Goal: Find specific page/section: Find specific page/section

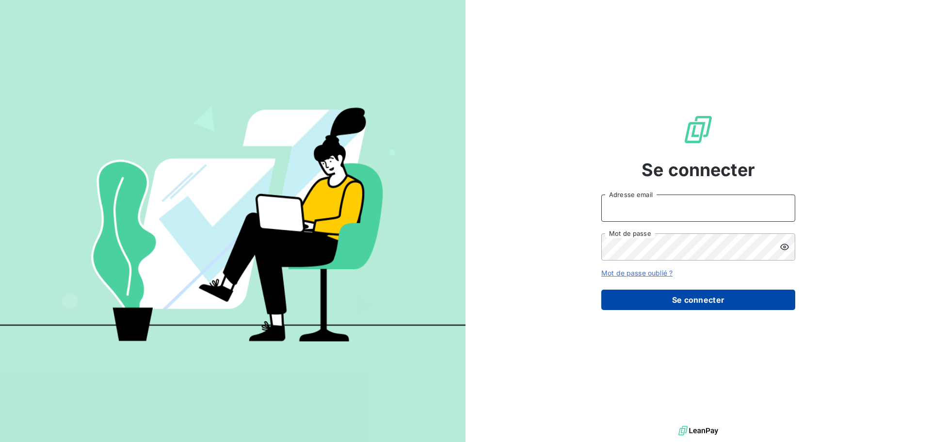
type input "[EMAIL_ADDRESS][DOMAIN_NAME]"
click at [666, 300] on button "Se connecter" at bounding box center [698, 300] width 194 height 20
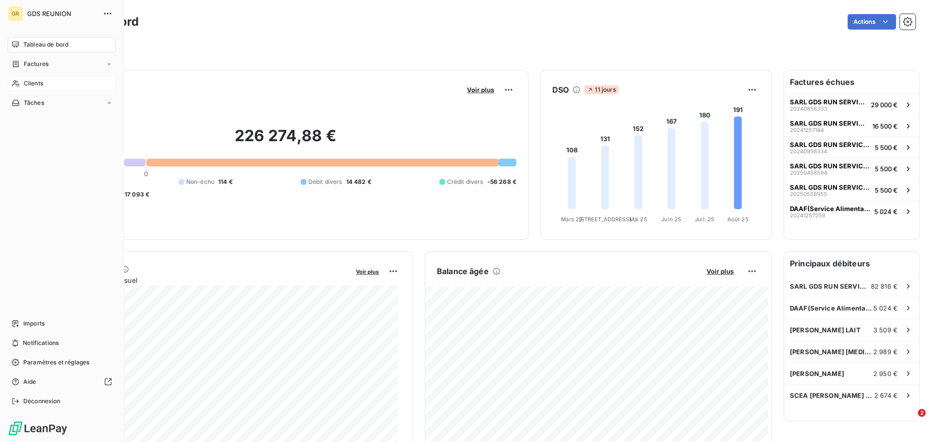
click at [28, 79] on div "Clients" at bounding box center [62, 84] width 108 height 16
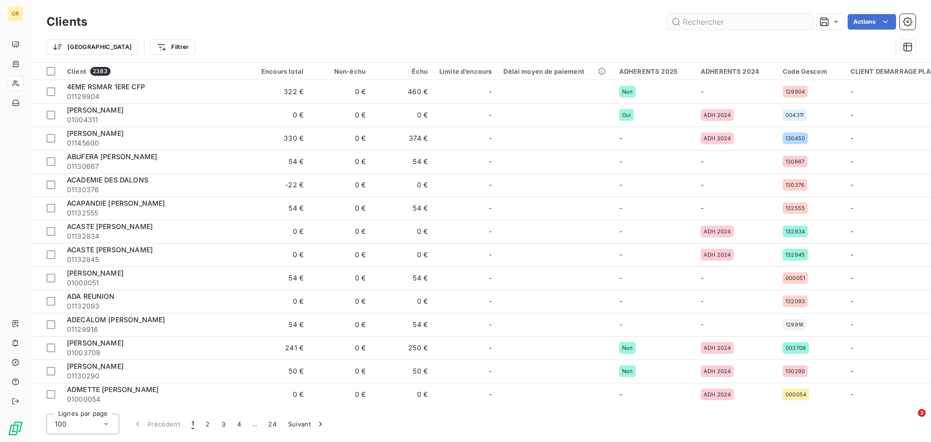
click at [709, 20] on input "text" at bounding box center [740, 22] width 146 height 16
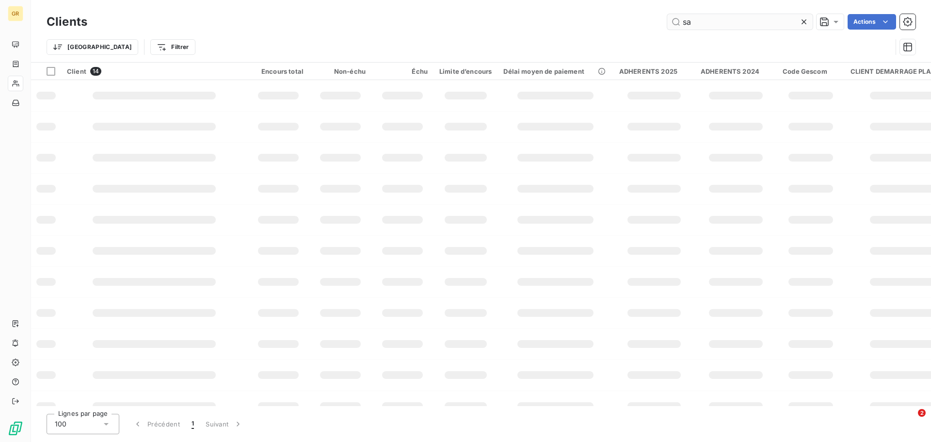
type input "s"
type input "c"
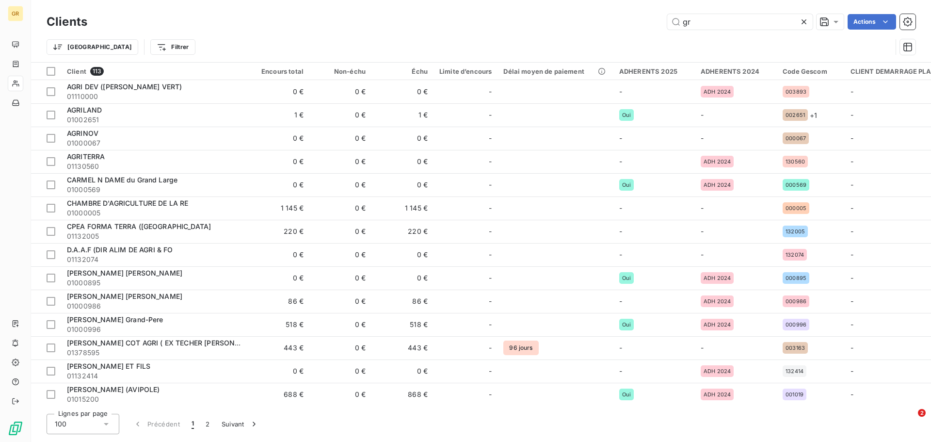
type input "g"
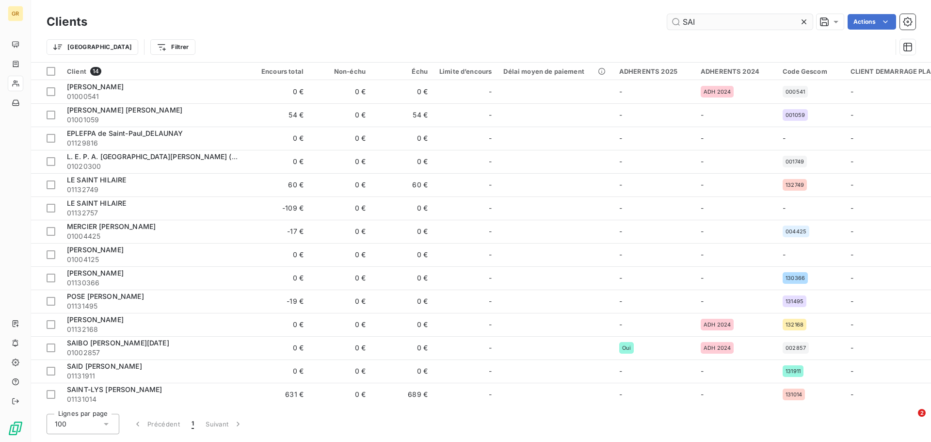
click at [702, 21] on input "SAI" at bounding box center [740, 22] width 146 height 16
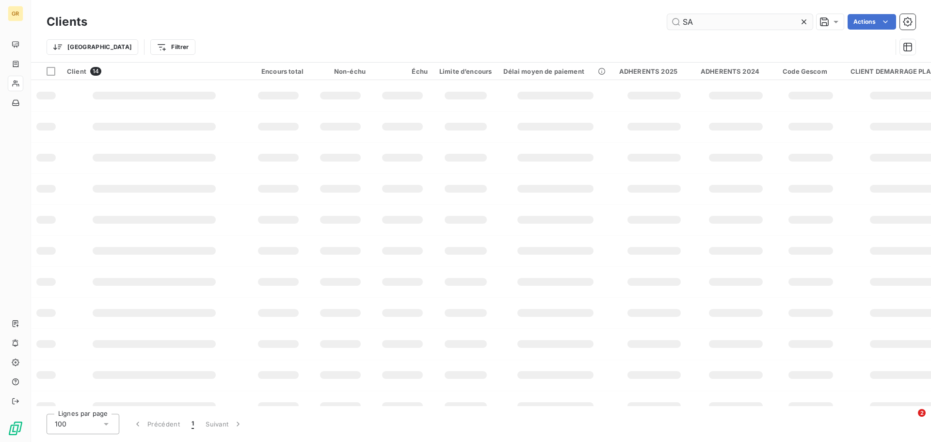
type input "S"
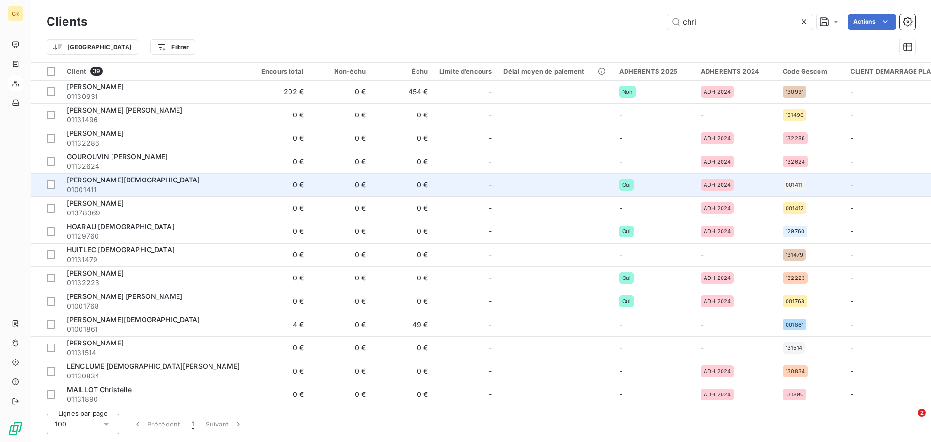
scroll to position [247, 0]
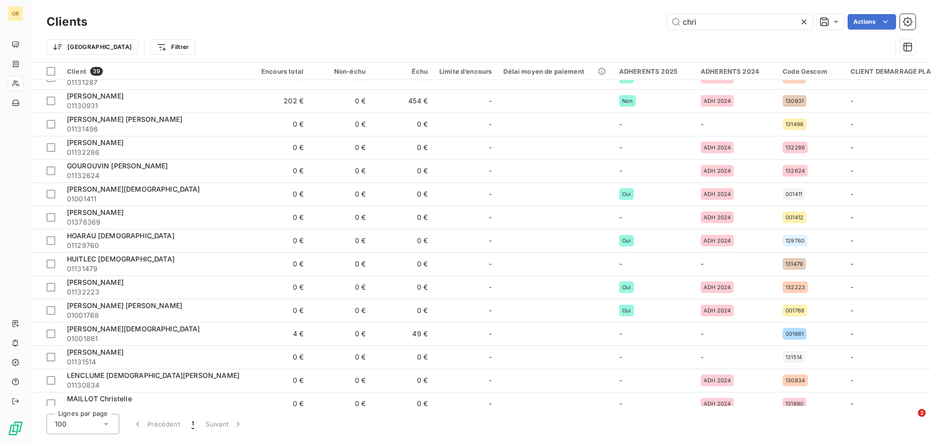
type input "chri"
drag, startPoint x: 694, startPoint y: 26, endPoint x: 667, endPoint y: 19, distance: 27.9
click at [667, 20] on input "chri" at bounding box center [740, 22] width 146 height 16
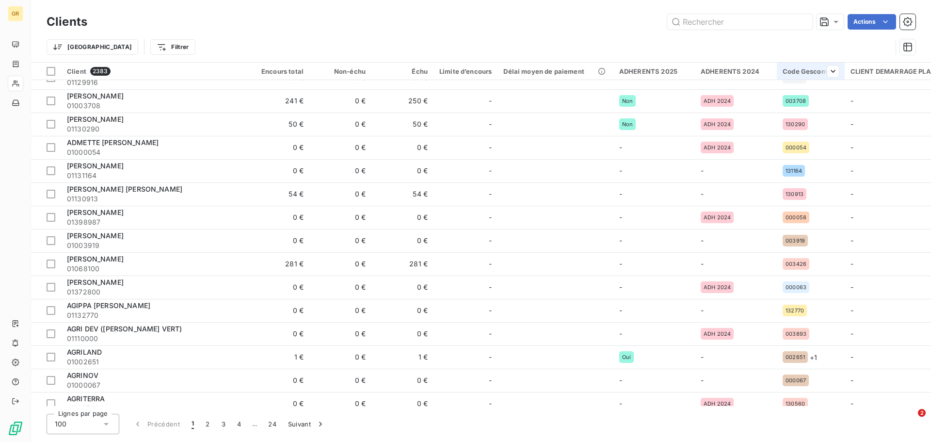
click at [793, 70] on div "Code Gescom" at bounding box center [811, 71] width 56 height 8
click at [719, 93] on div at bounding box center [759, 97] width 140 height 20
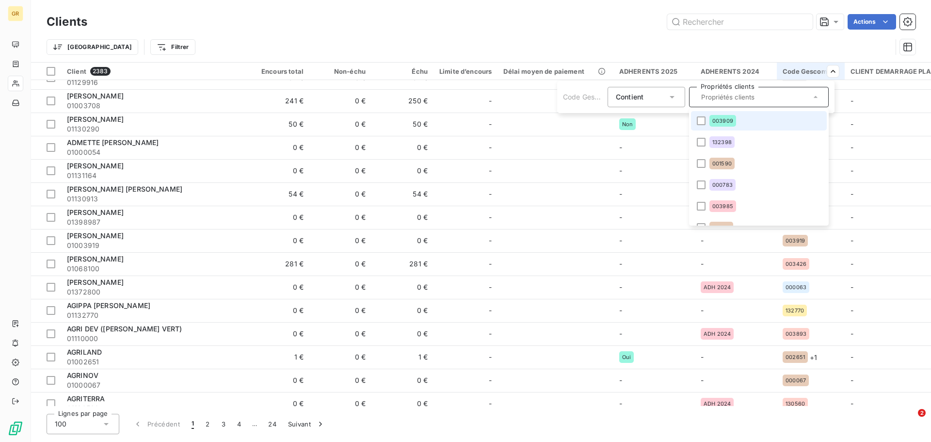
click at [648, 92] on div "Contient is" at bounding box center [641, 97] width 51 height 14
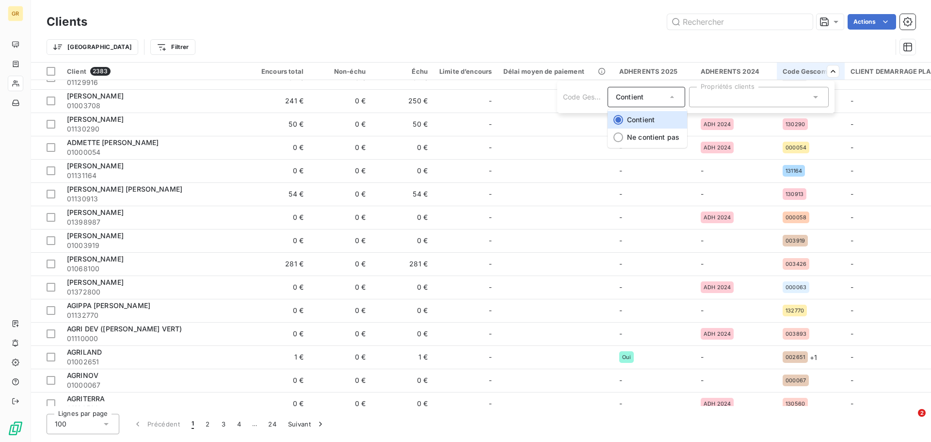
click at [579, 95] on span "Code Gescom" at bounding box center [586, 97] width 46 height 8
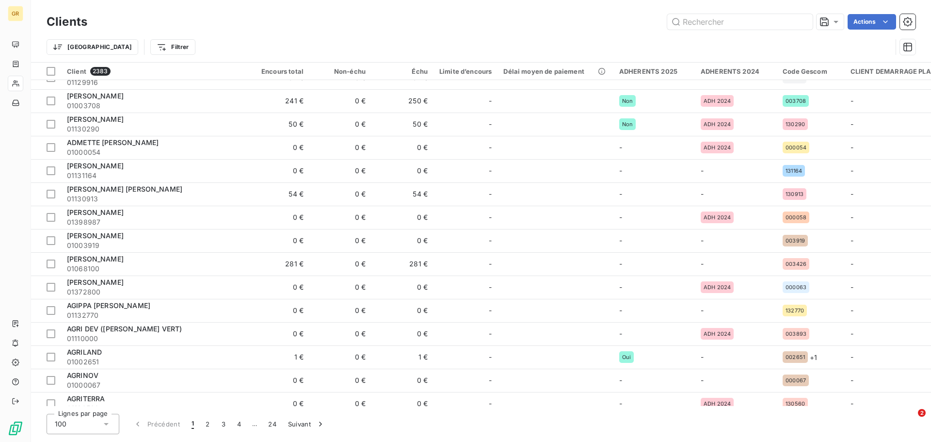
click at [856, 66] on html "GR Clients Actions Trier Filtrer Client 2383 Encours total Non-échu Échu Limite…" at bounding box center [465, 221] width 931 height 442
click at [660, 72] on div "ADHERENTS 2025" at bounding box center [654, 71] width 70 height 8
click at [656, 66] on th "ADHERENTS 2025" at bounding box center [654, 71] width 81 height 17
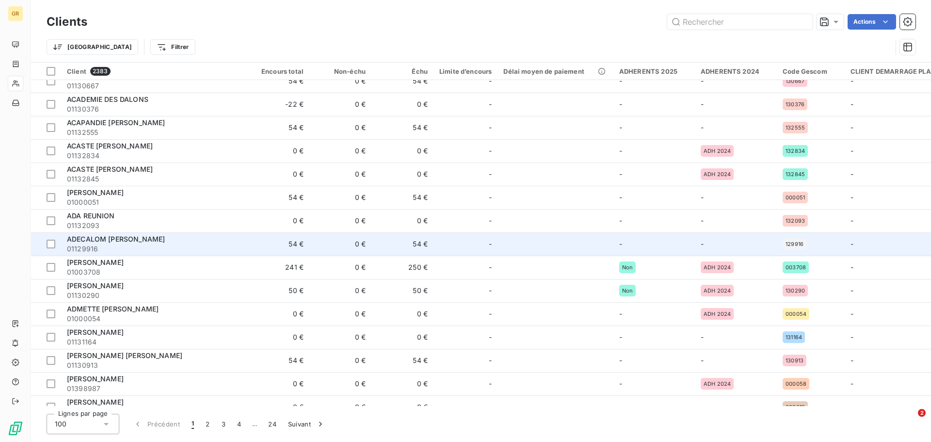
scroll to position [0, 0]
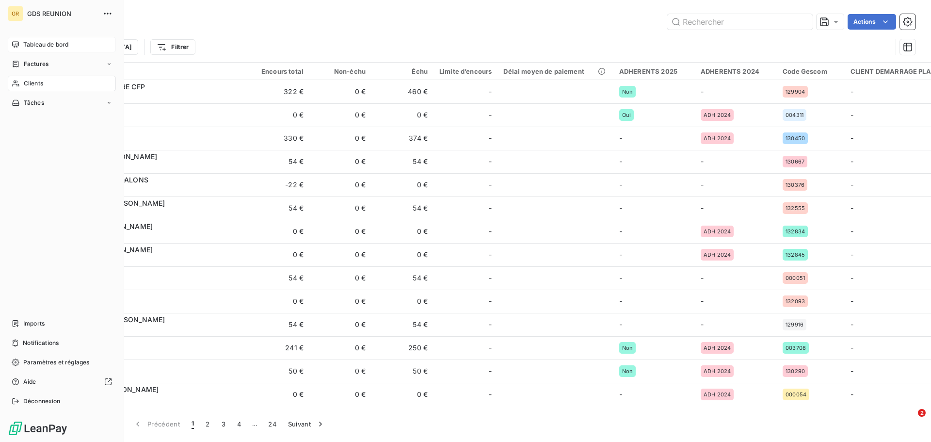
click at [14, 45] on icon at bounding box center [16, 45] width 8 height 8
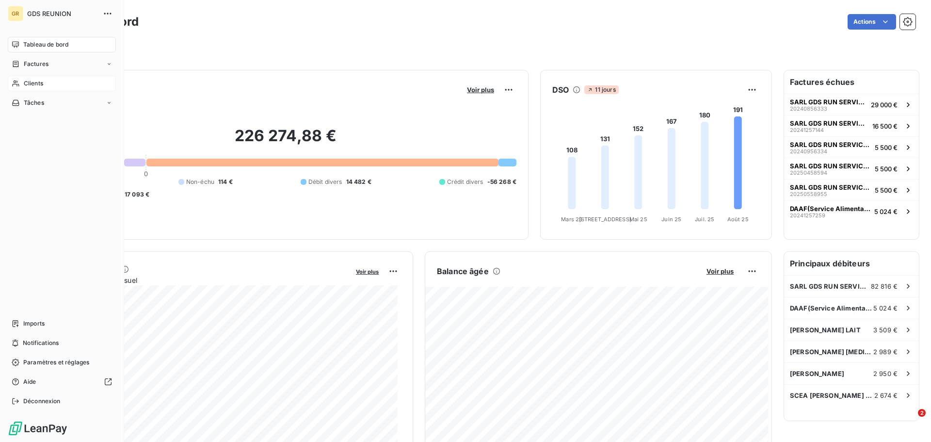
click at [19, 80] on icon at bounding box center [16, 84] width 8 height 8
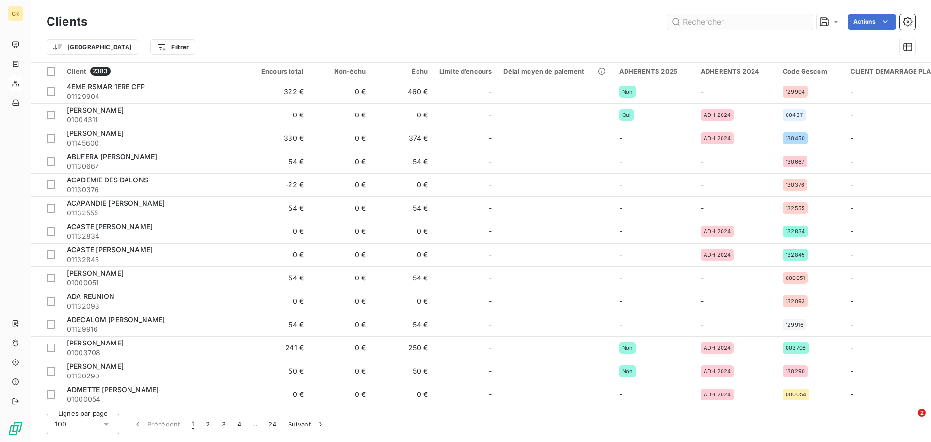
click at [761, 22] on input "text" at bounding box center [740, 22] width 146 height 16
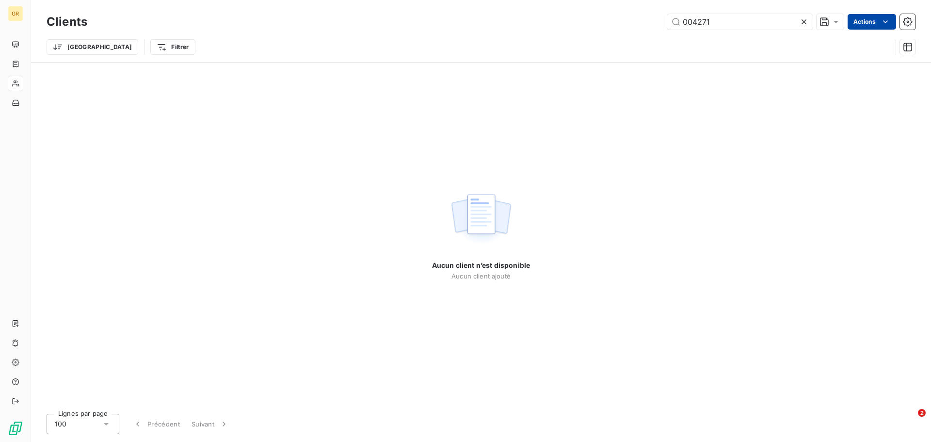
type input "004271"
click at [885, 22] on html "GR Clients 004271 Actions Propriétés Clients Voir le tableau de bord (0 client)…" at bounding box center [465, 221] width 931 height 442
click at [783, 34] on div "Trier Filtrer" at bounding box center [481, 47] width 869 height 30
click at [802, 22] on icon at bounding box center [804, 22] width 10 height 10
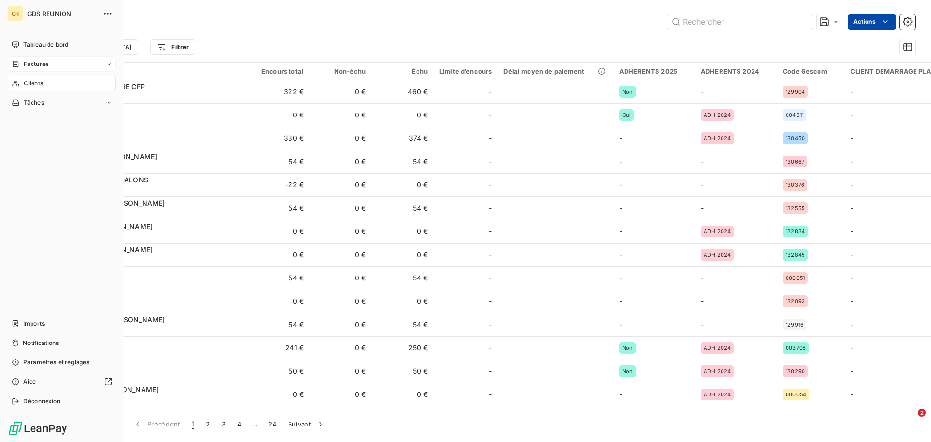
click at [22, 63] on div "Factures" at bounding box center [30, 64] width 37 height 9
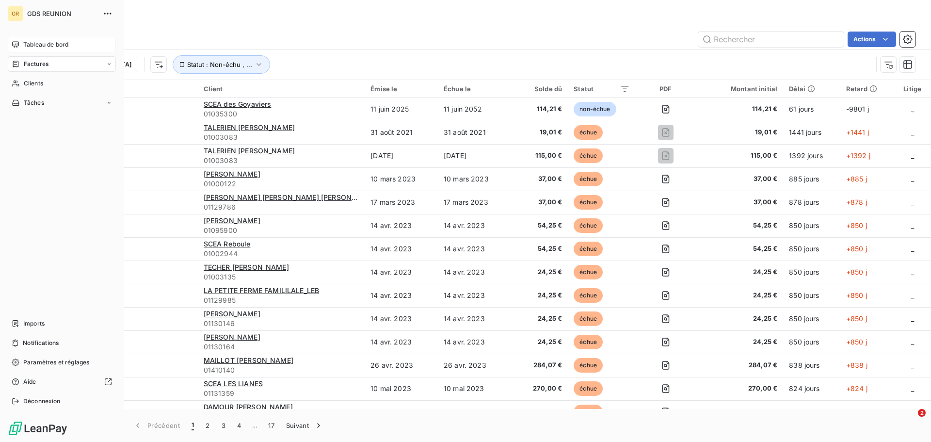
click at [16, 42] on icon at bounding box center [15, 44] width 7 height 6
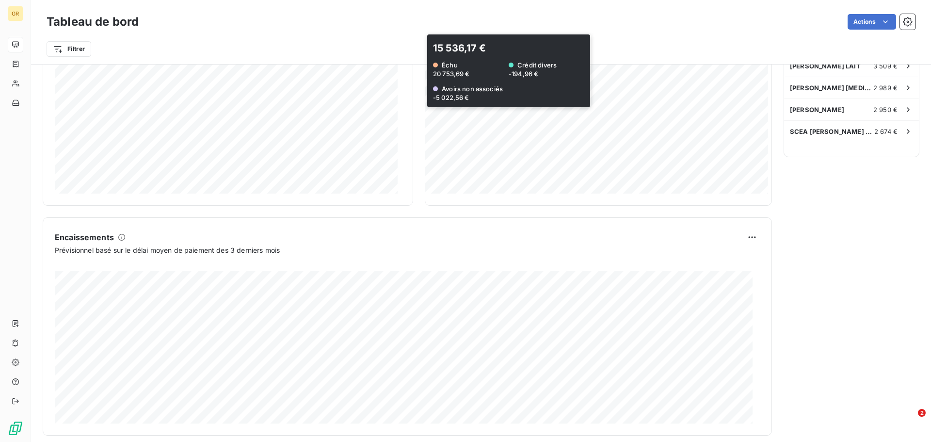
scroll to position [274, 0]
